Goal: Navigation & Orientation: Find specific page/section

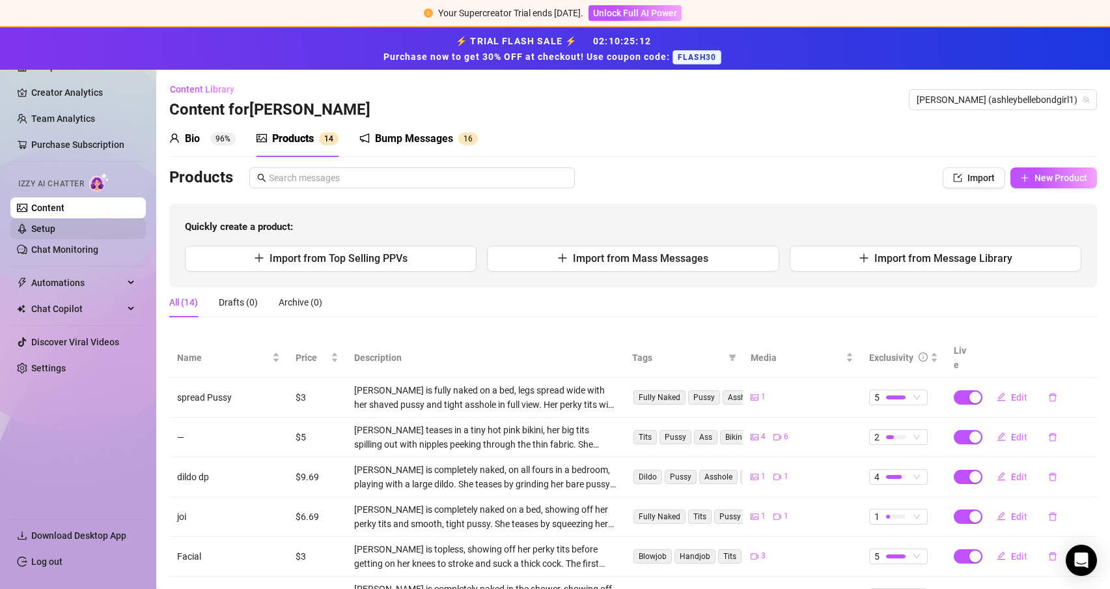
click at [42, 223] on link "Setup" at bounding box center [43, 228] width 24 height 10
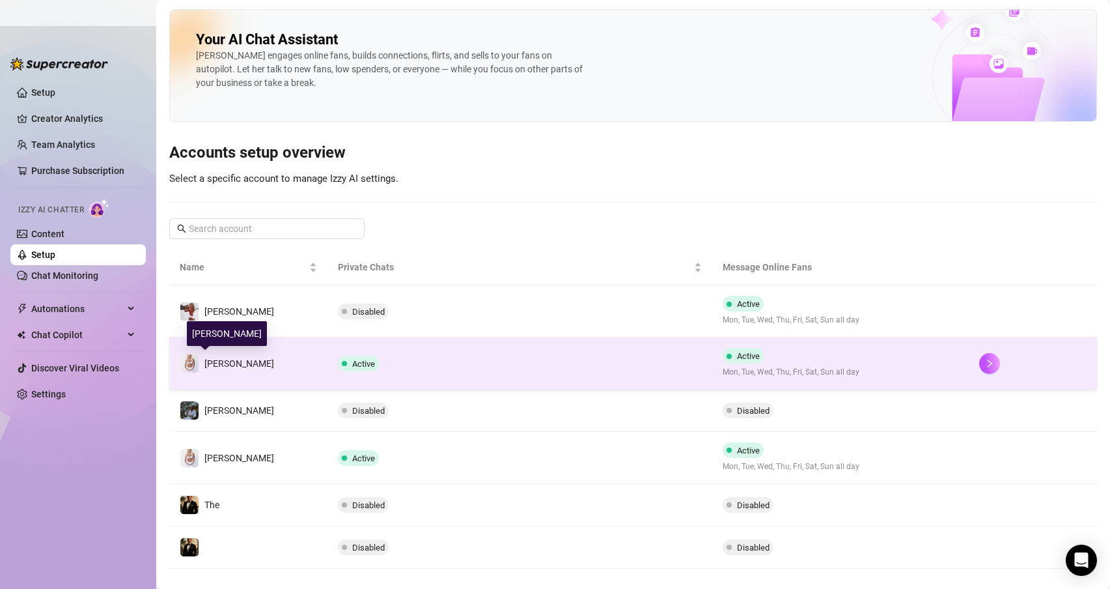
click at [208, 354] on div "[PERSON_NAME]" at bounding box center [227, 364] width 94 height 20
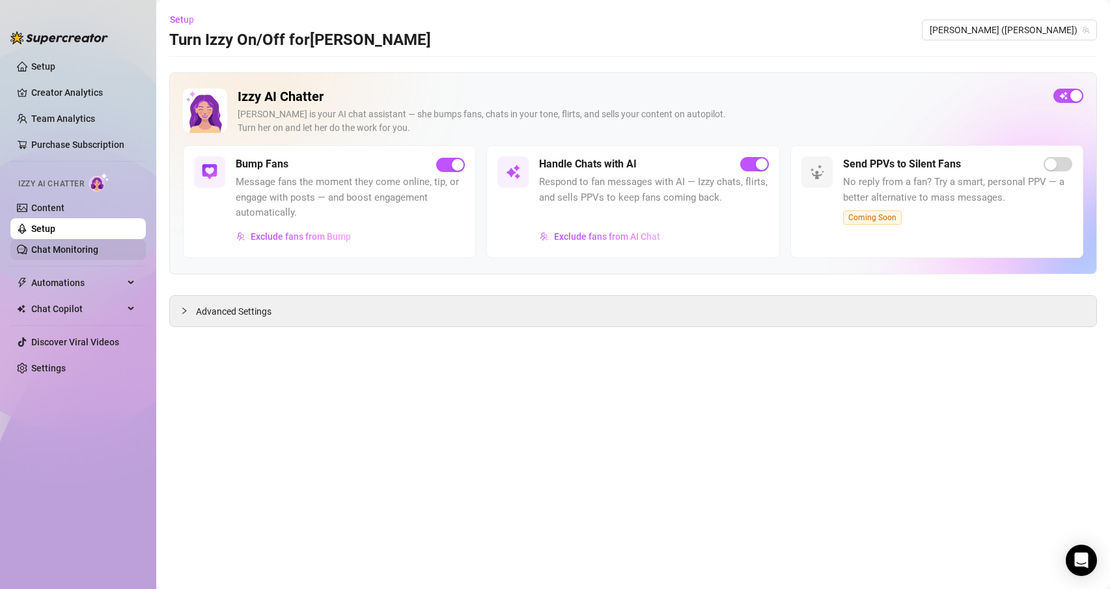
click at [94, 245] on link "Chat Monitoring" at bounding box center [64, 249] width 67 height 10
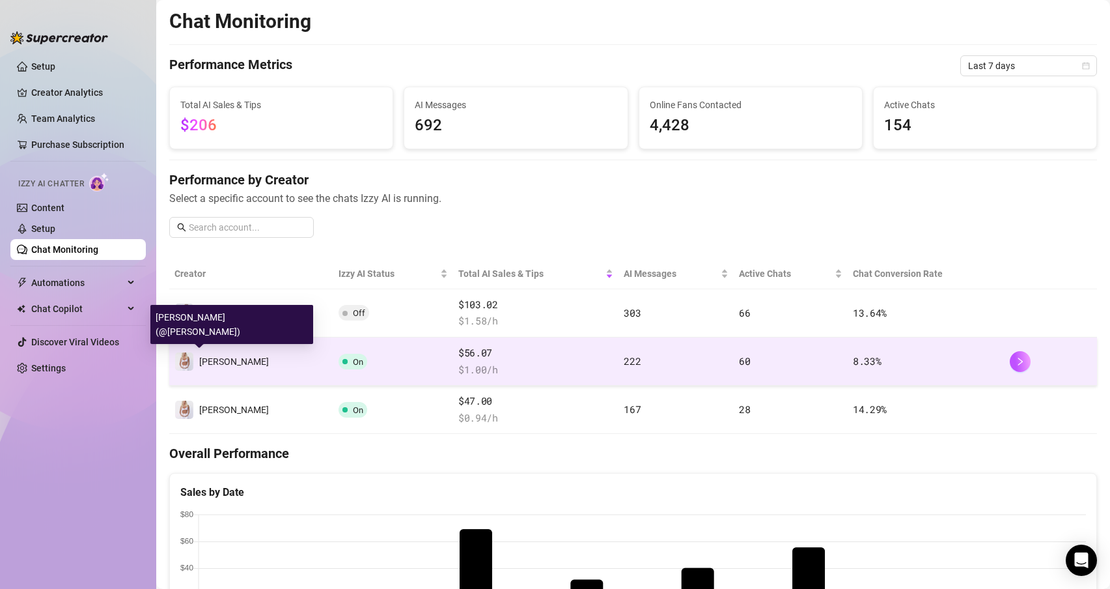
click at [214, 365] on span "[PERSON_NAME]" at bounding box center [234, 361] width 70 height 10
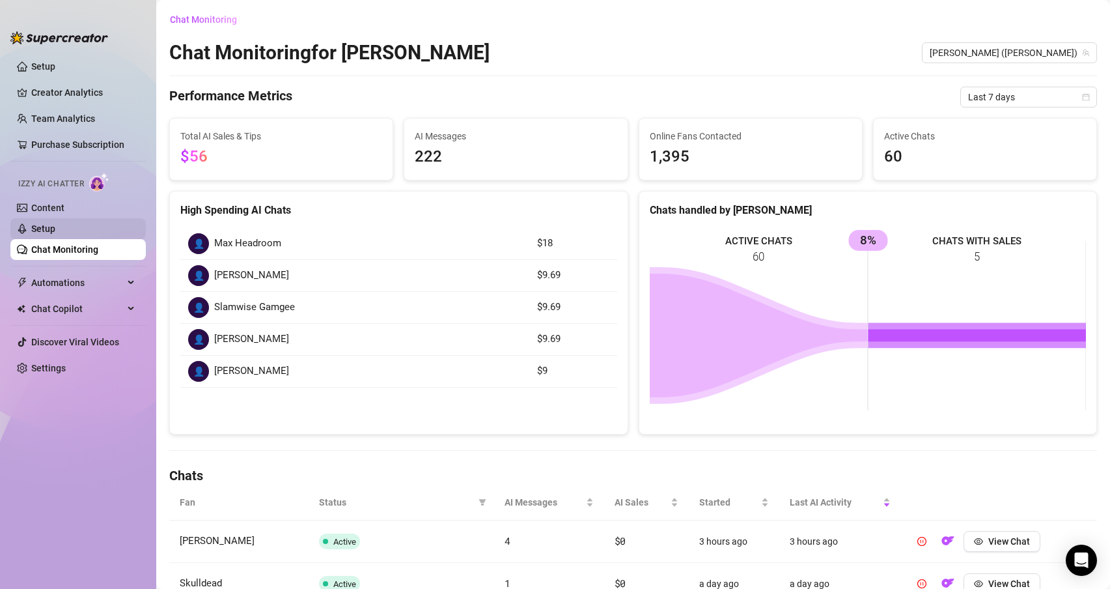
click at [55, 234] on link "Setup" at bounding box center [43, 228] width 24 height 10
